Goal: Task Accomplishment & Management: Manage account settings

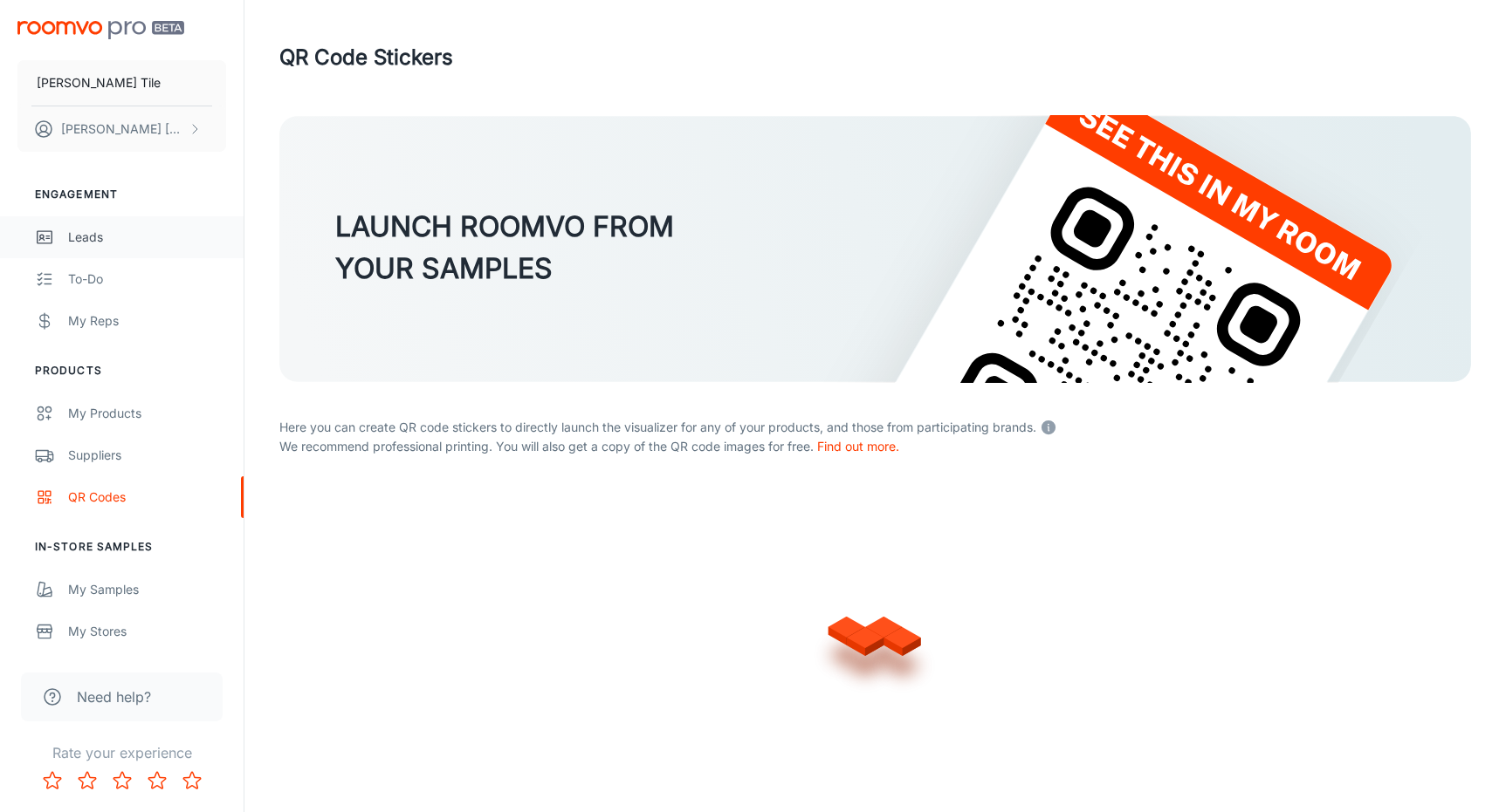
click at [95, 245] on div "Leads" at bounding box center [147, 237] width 158 height 20
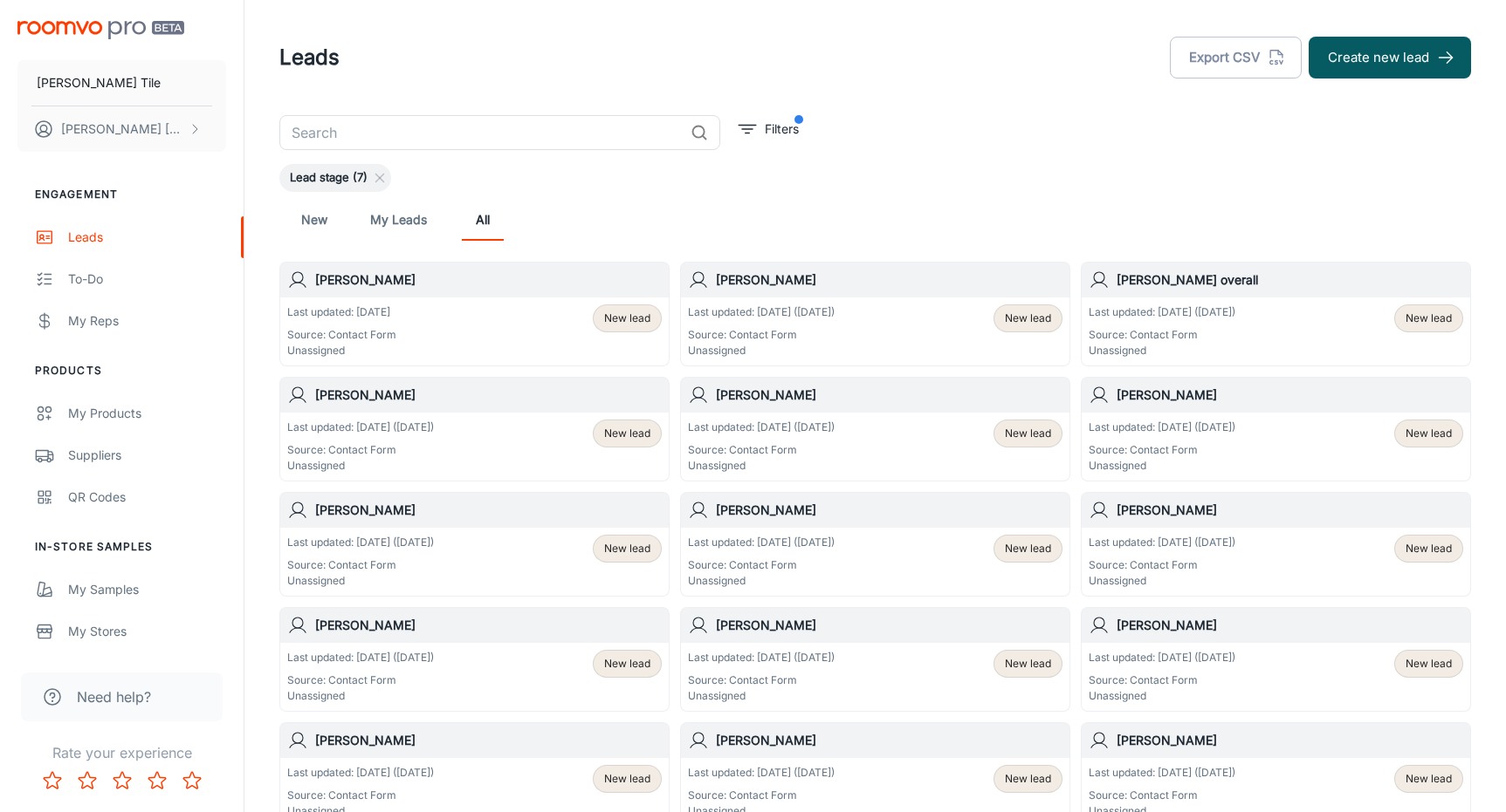
scroll to position [87, 0]
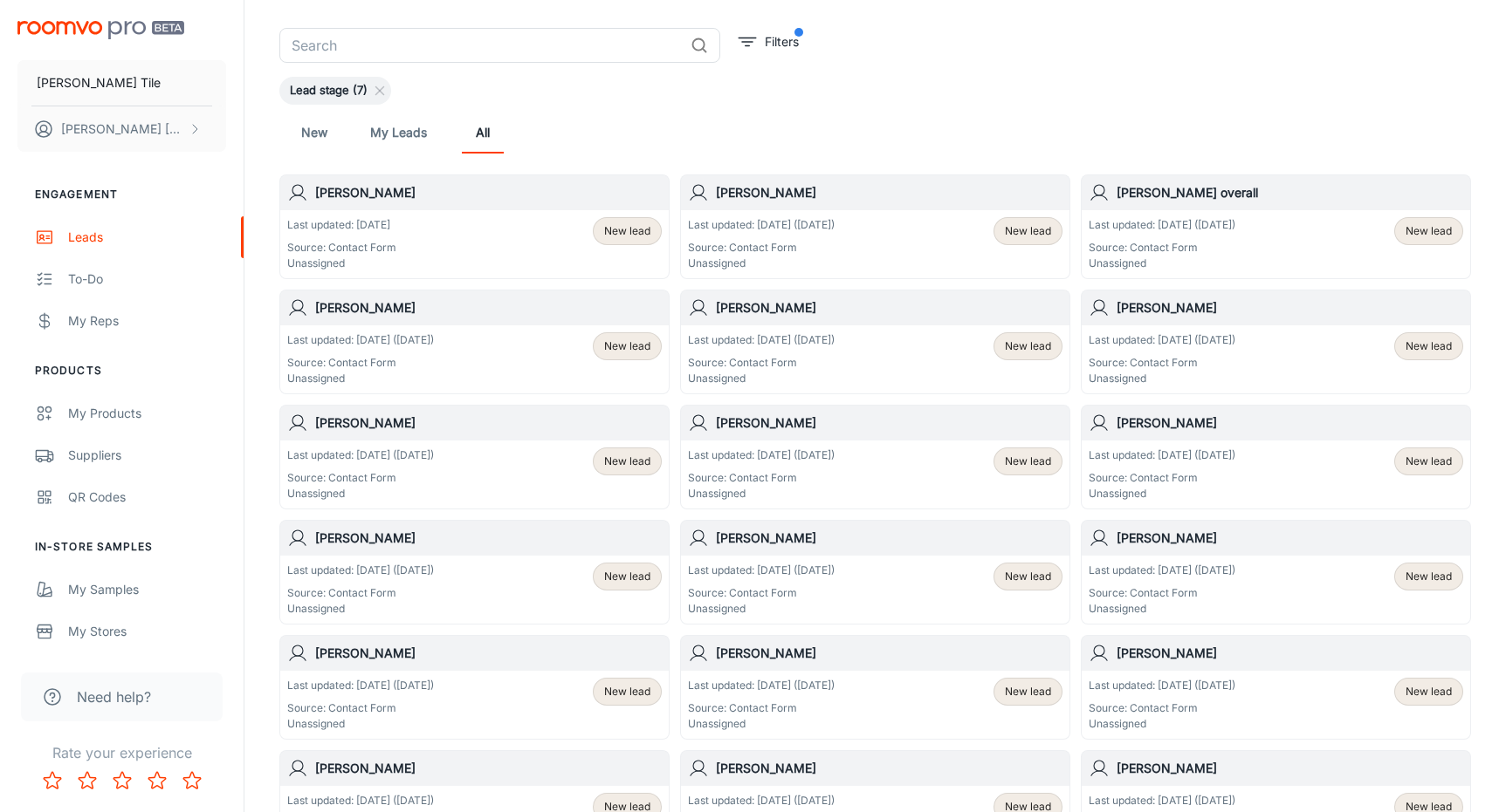
click at [815, 243] on p "Source: Contact Form" at bounding box center [761, 247] width 147 height 16
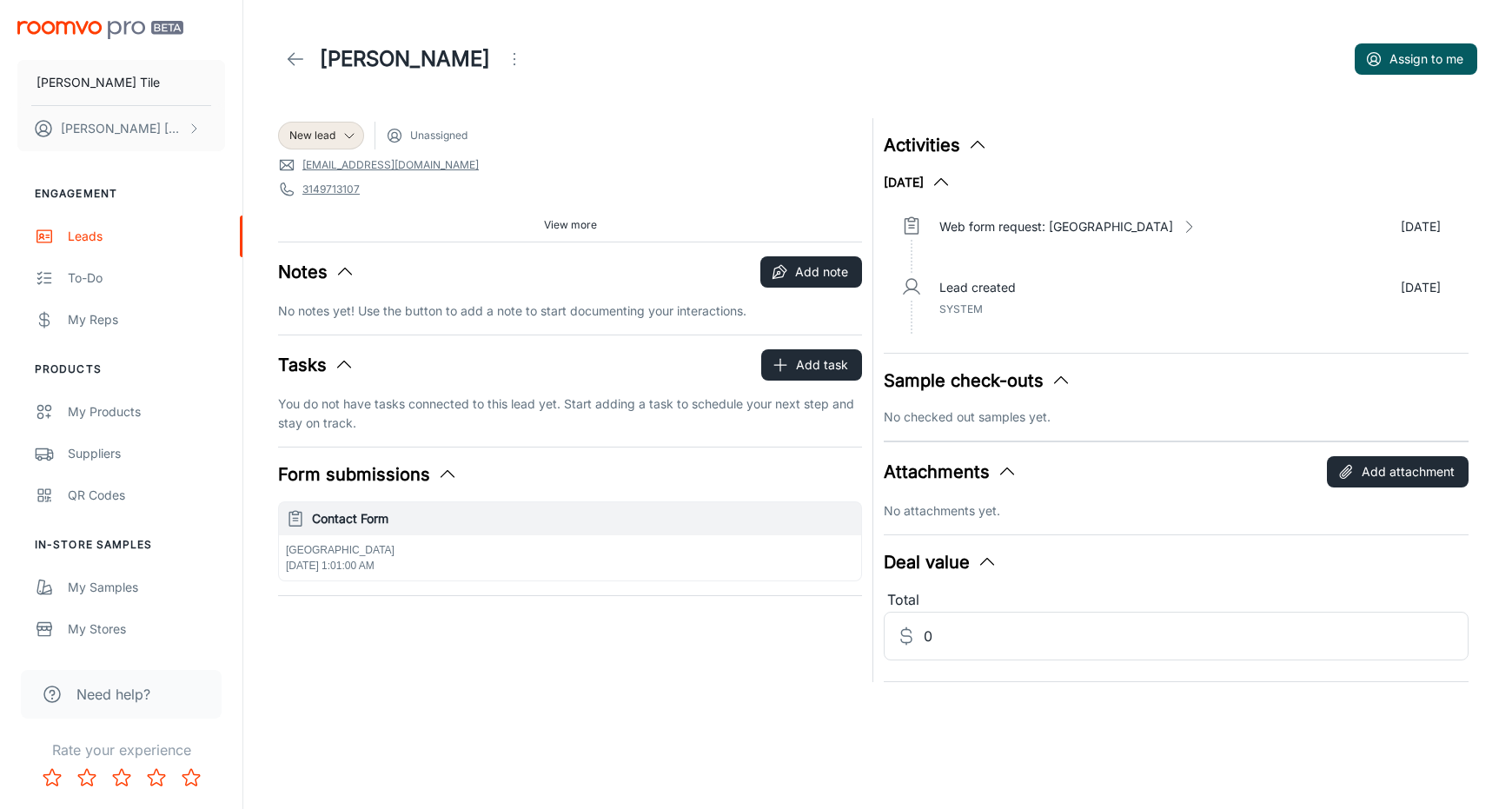
click at [287, 64] on icon at bounding box center [296, 59] width 20 height 20
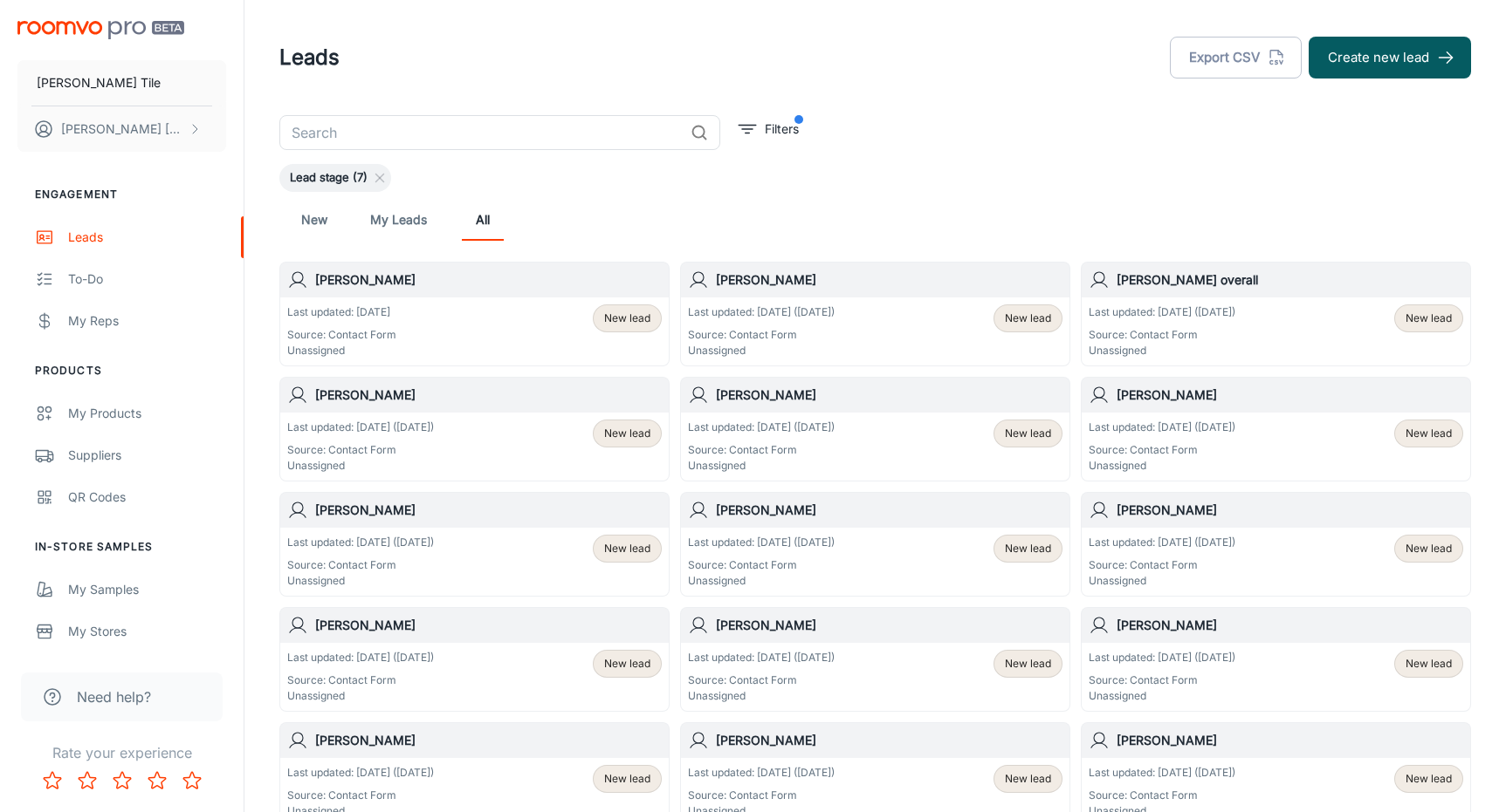
click at [761, 432] on p "Last updated: [DATE] ([DATE])" at bounding box center [761, 427] width 147 height 16
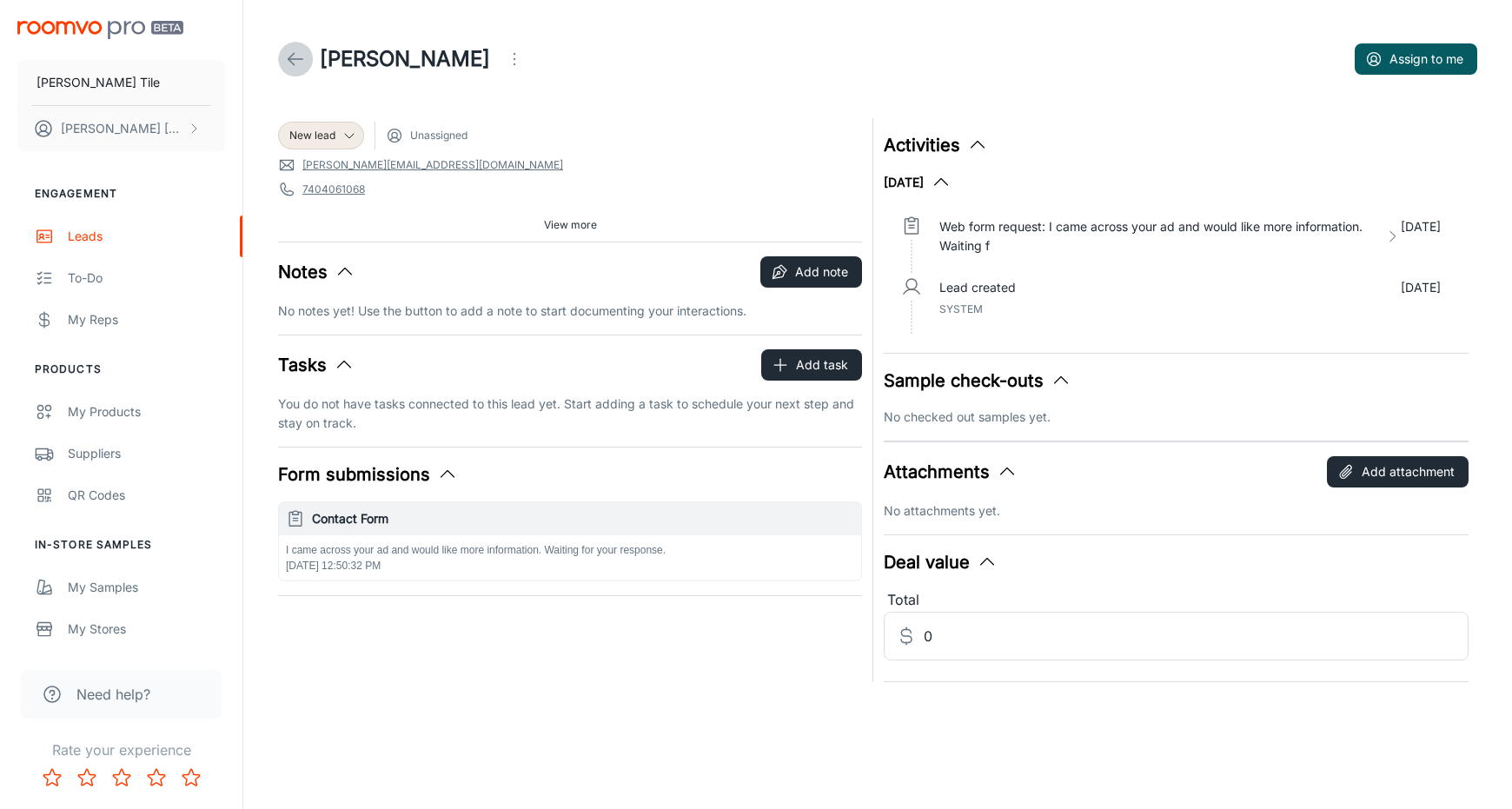
click at [304, 53] on icon at bounding box center [296, 59] width 20 height 20
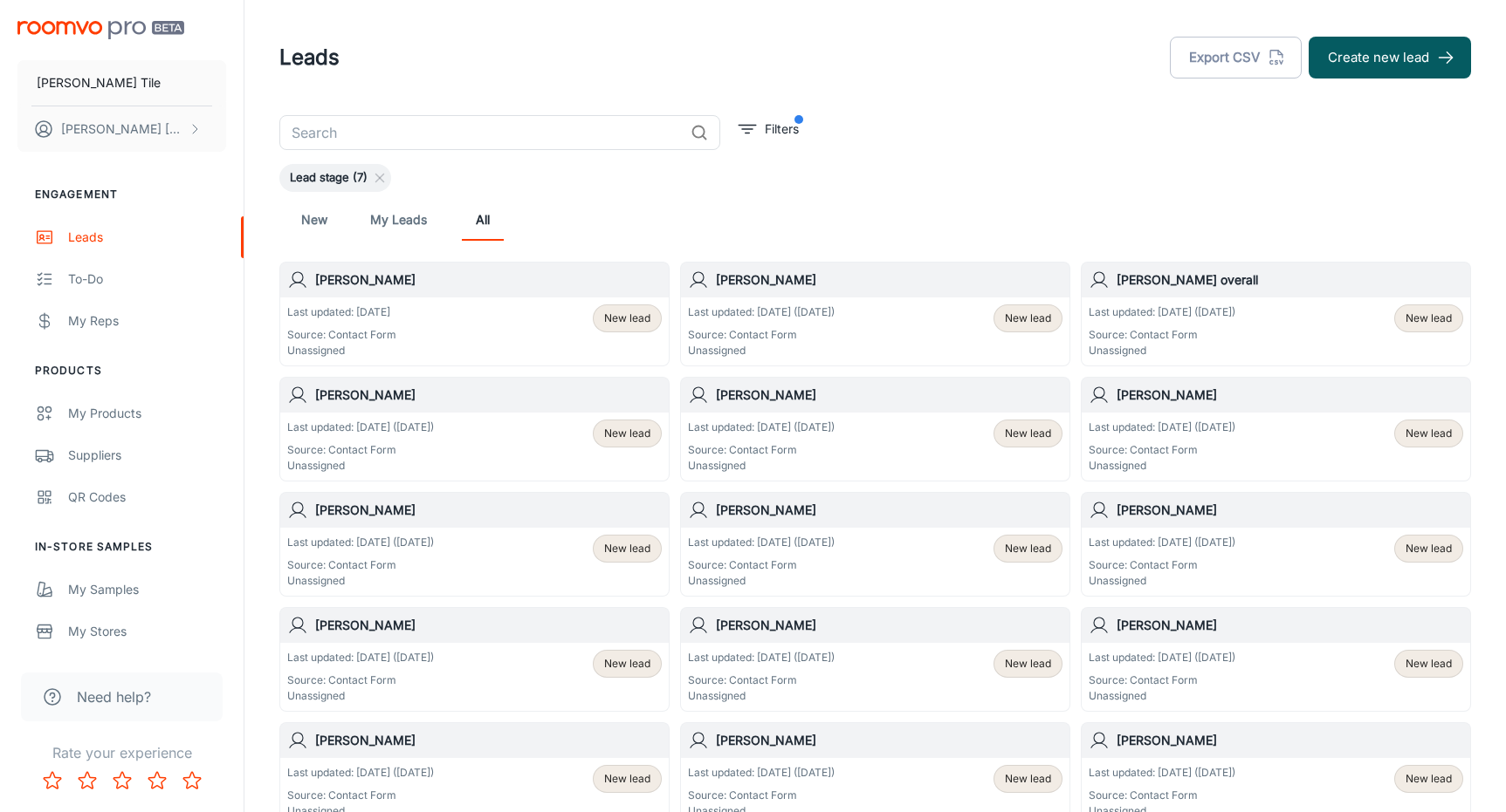
click at [1185, 419] on div "Last updated: [DATE] ([DATE]) Source: Contact Form Unassigned New lead" at bounding box center [1275, 446] width 388 height 68
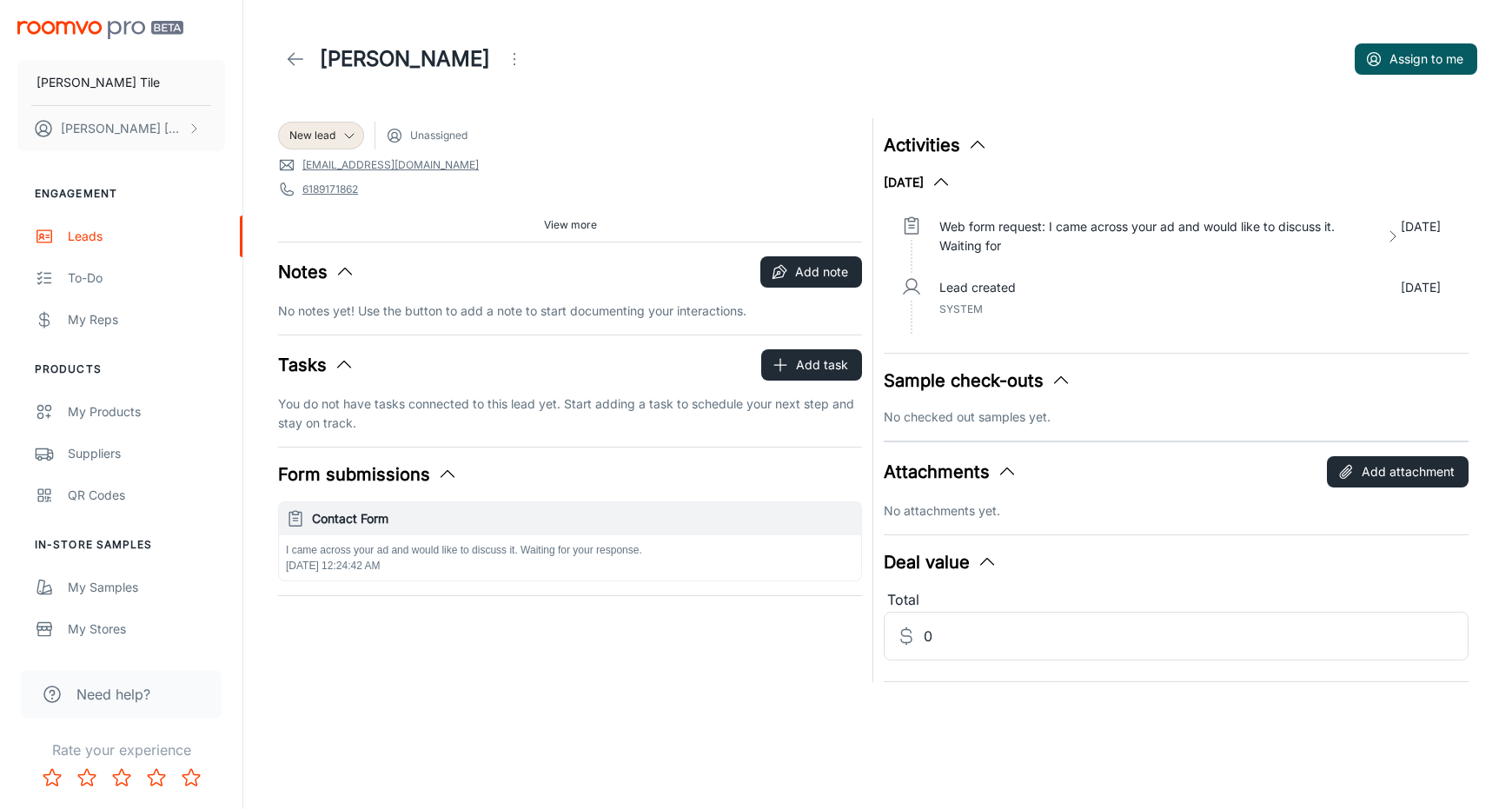
click at [296, 60] on line at bounding box center [296, 60] width 15 height 0
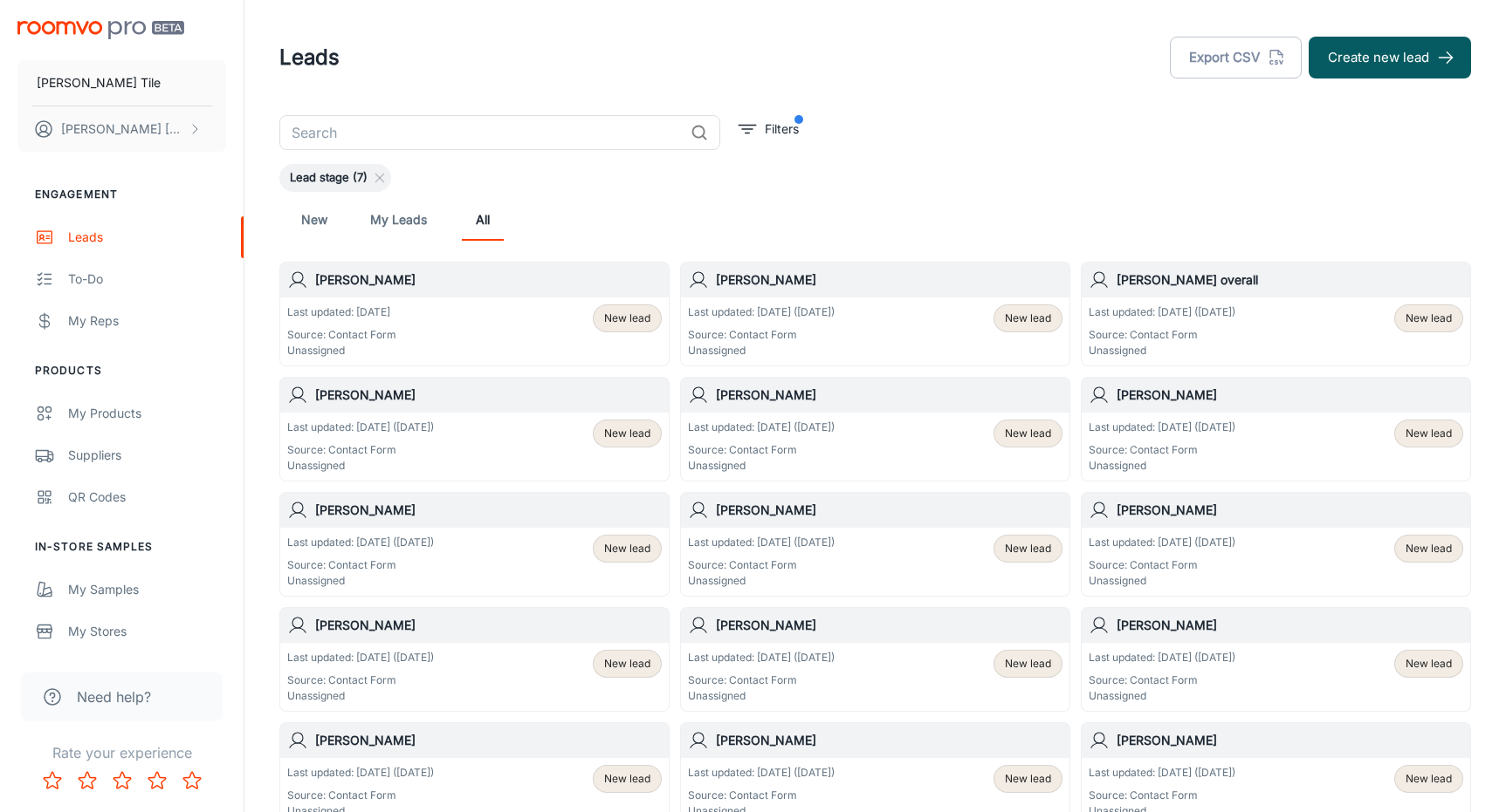
scroll to position [87, 0]
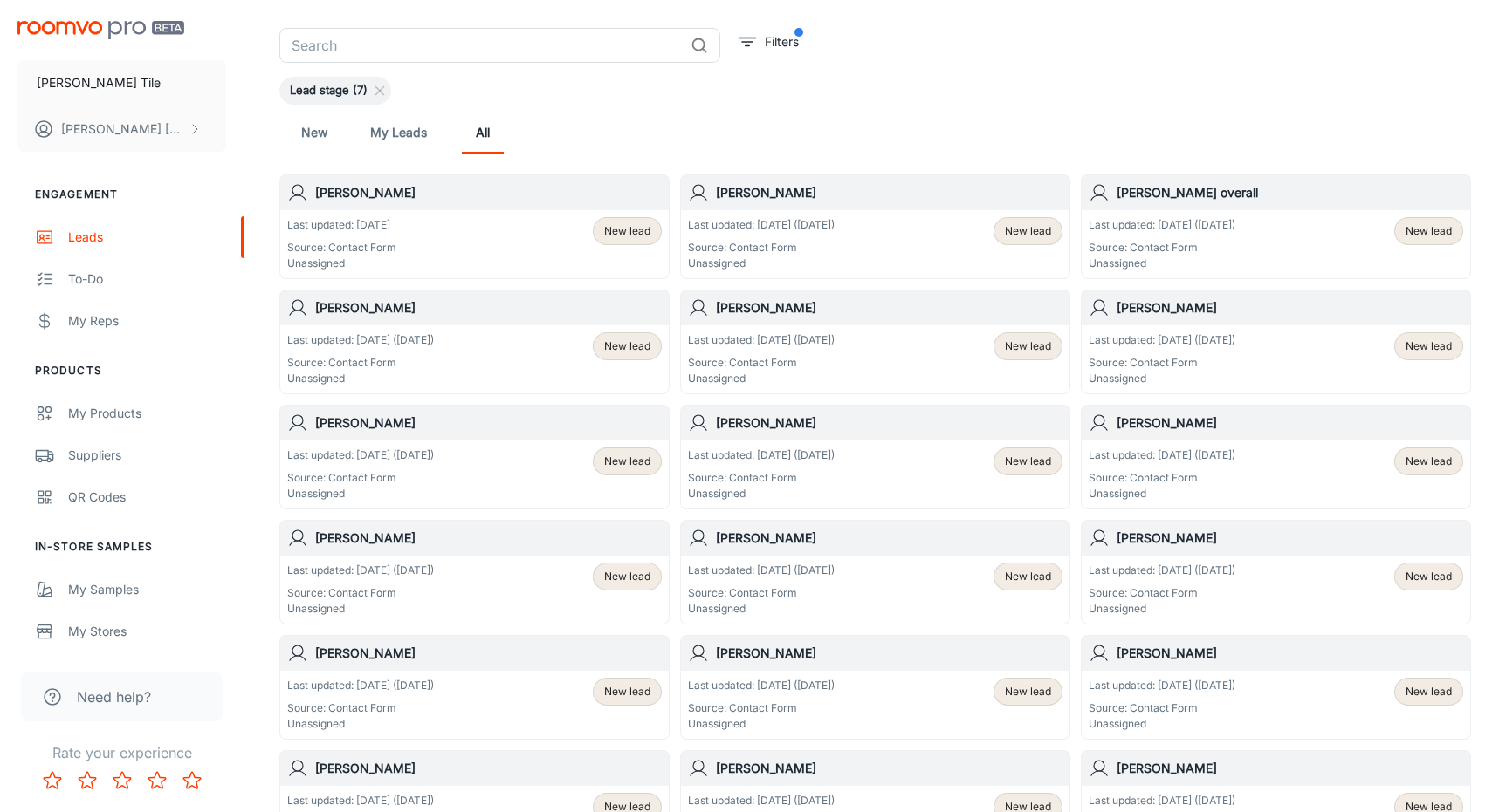
click at [1176, 556] on div "Last updated: [DATE] ([DATE]) Source: Contact Form Unassigned New lead" at bounding box center [1275, 590] width 388 height 68
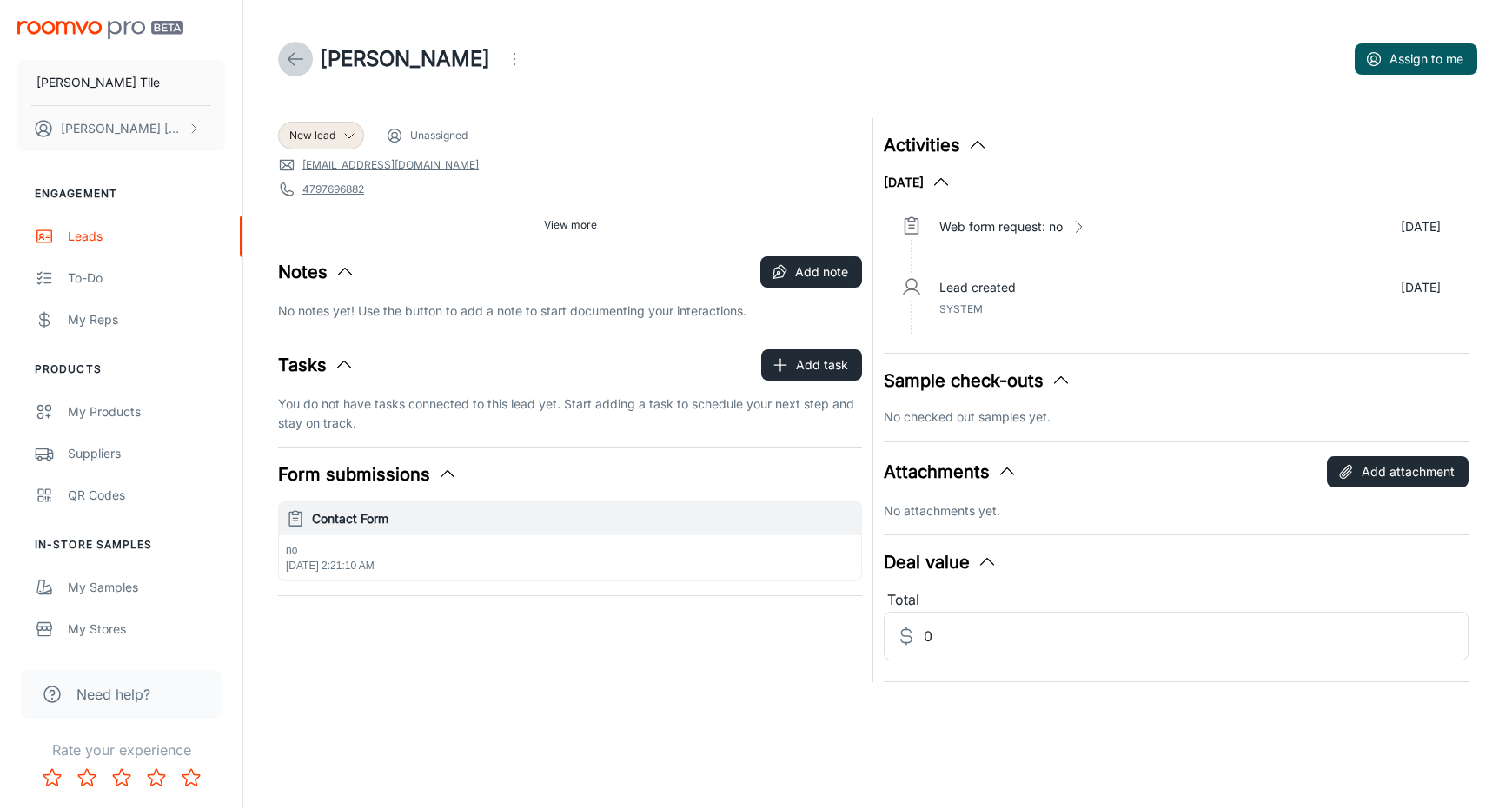
click at [292, 66] on icon at bounding box center [296, 59] width 20 height 20
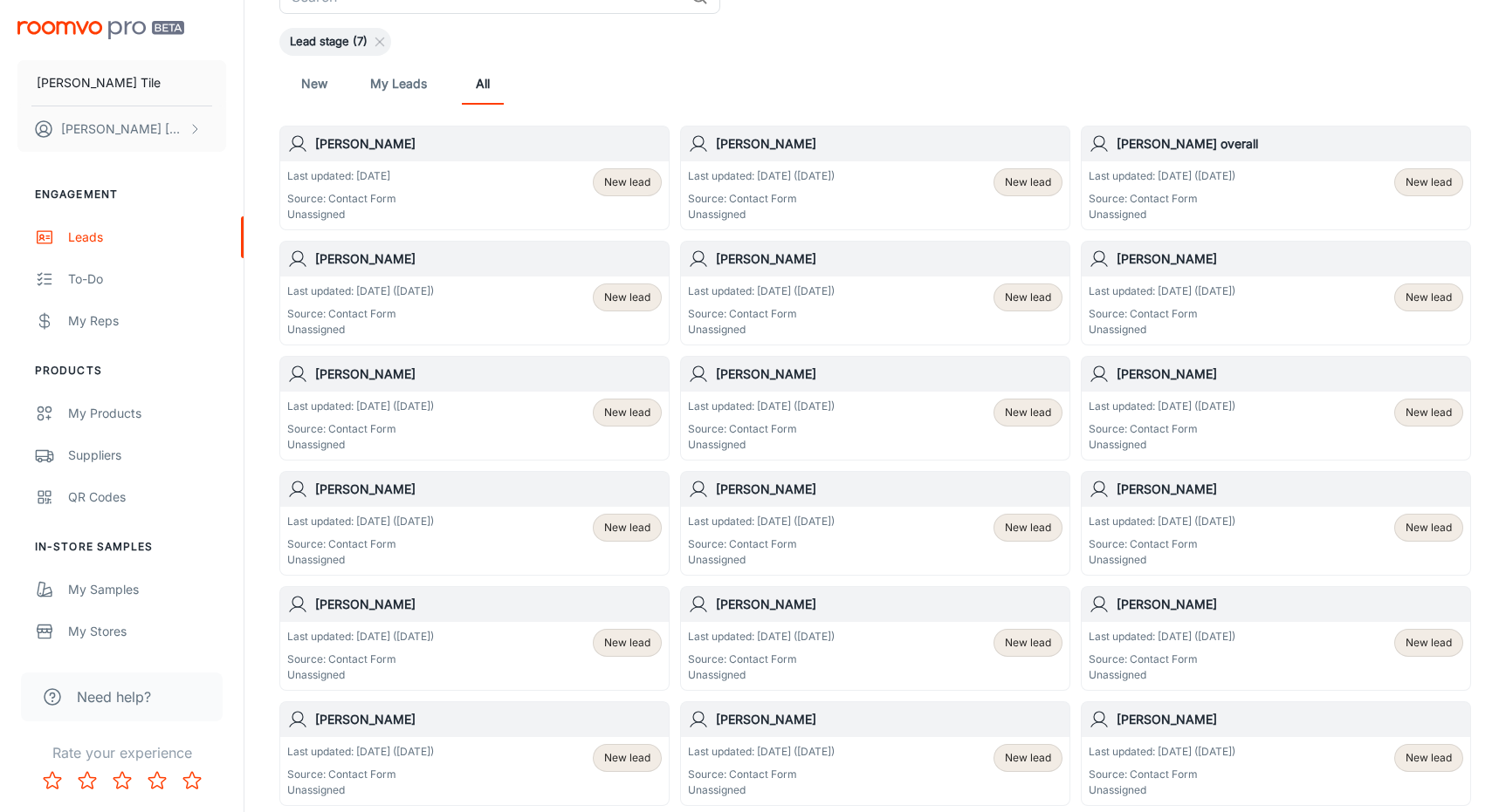
scroll to position [175, 0]
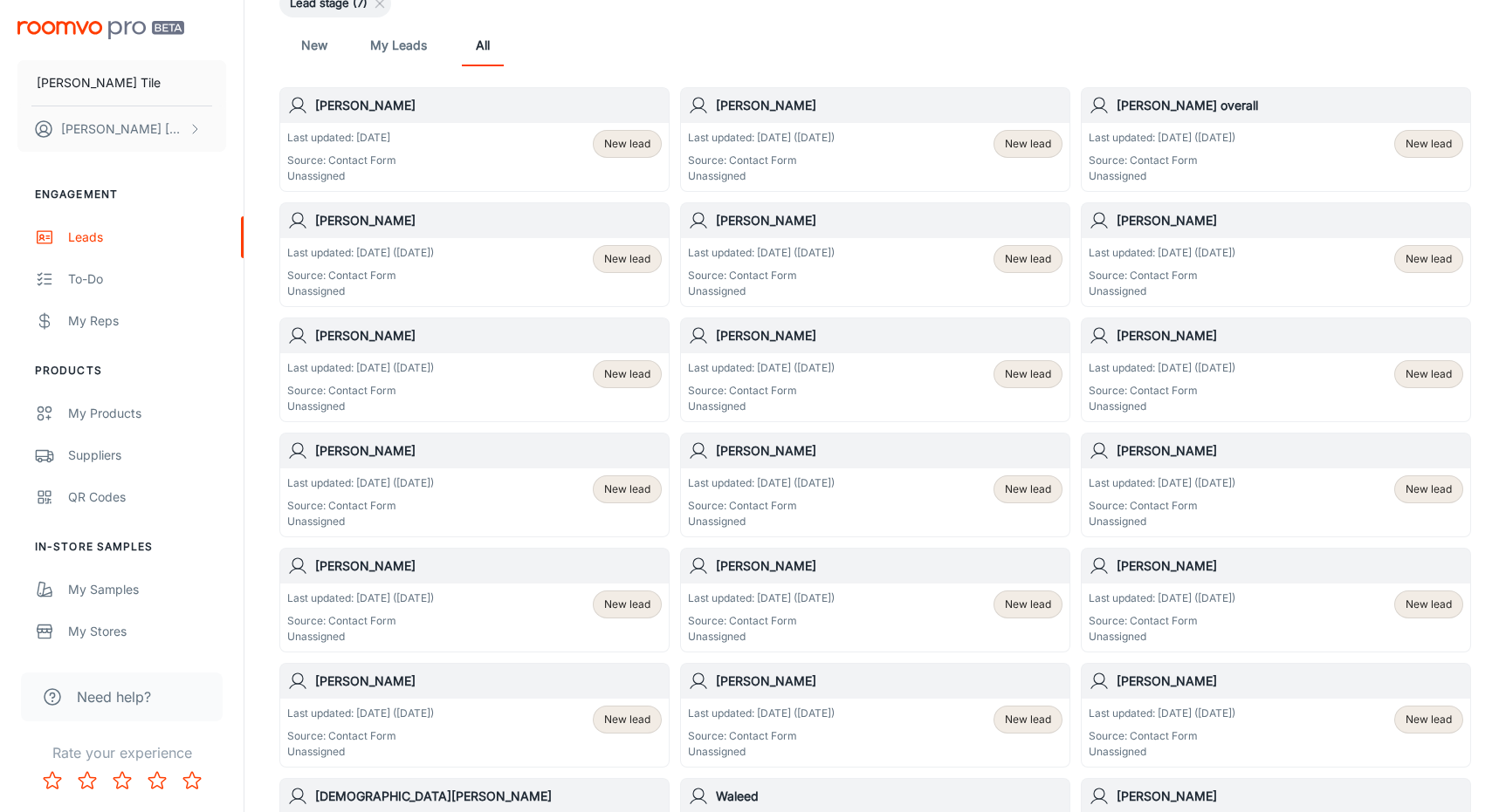
click at [774, 476] on p "Last updated: [DATE] ([DATE])" at bounding box center [761, 483] width 147 height 16
